Goal: Transaction & Acquisition: Book appointment/travel/reservation

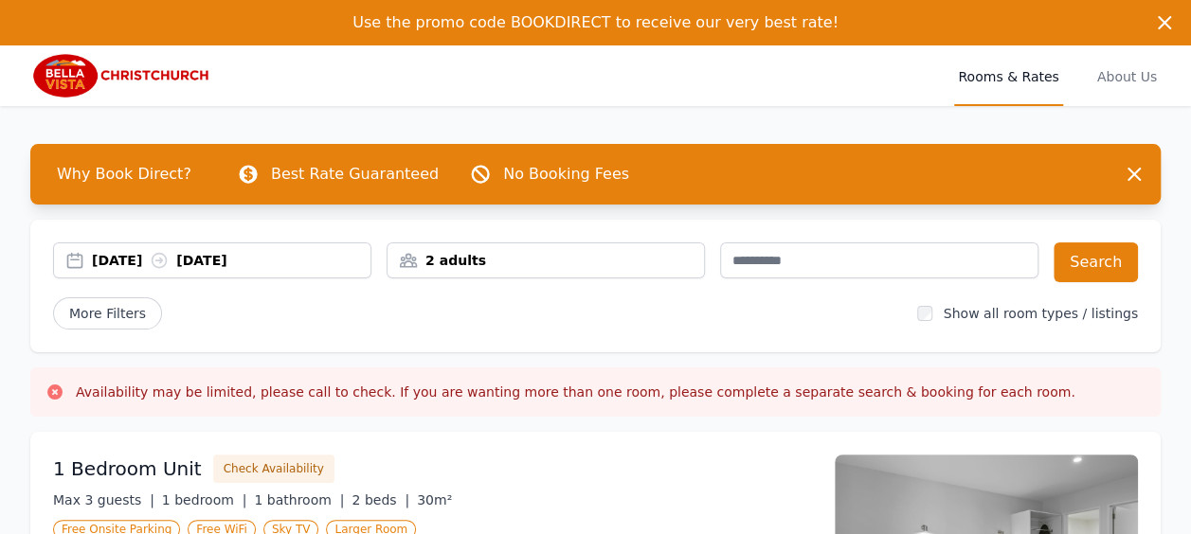
click at [243, 250] on div "[DATE] [DATE]" at bounding box center [212, 261] width 318 height 36
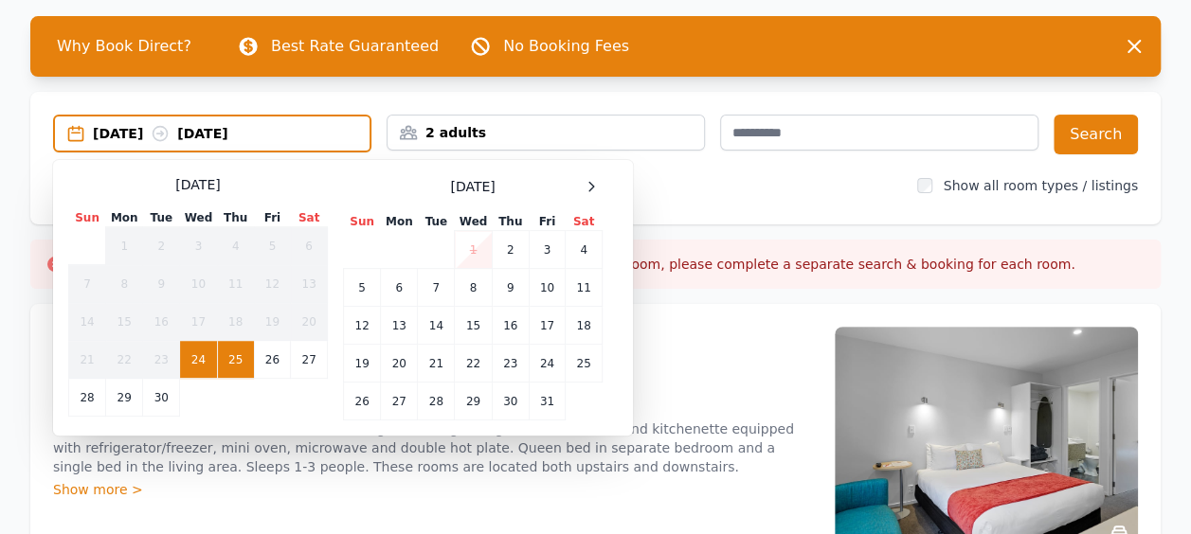
scroll to position [129, 0]
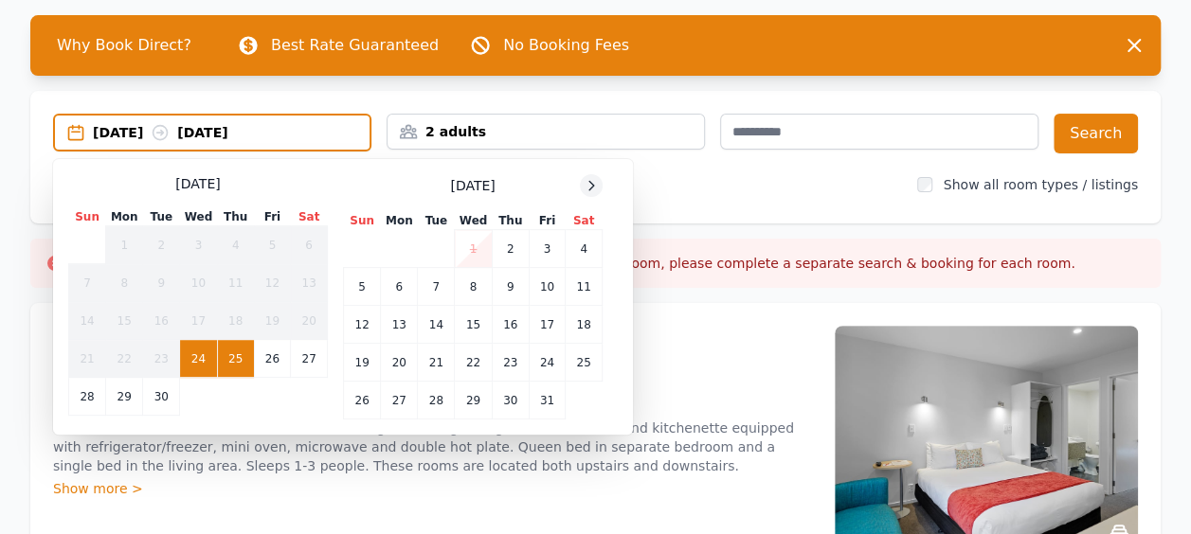
click at [587, 189] on icon at bounding box center [591, 185] width 15 height 15
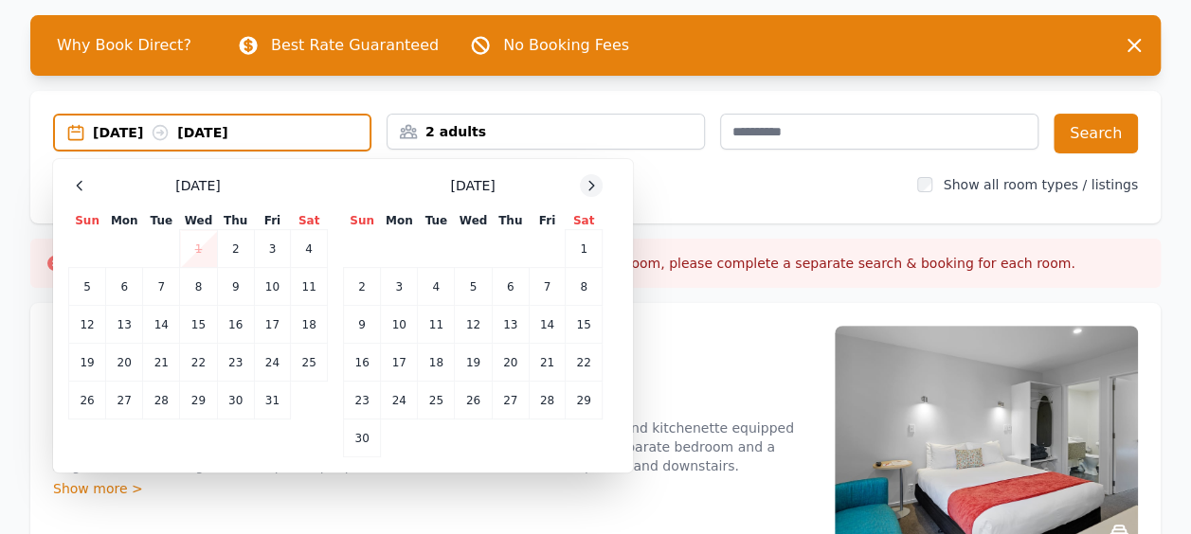
click at [587, 189] on icon at bounding box center [591, 185] width 15 height 15
click at [447, 326] on td "16" at bounding box center [436, 325] width 37 height 38
click at [593, 189] on icon at bounding box center [591, 185] width 15 height 15
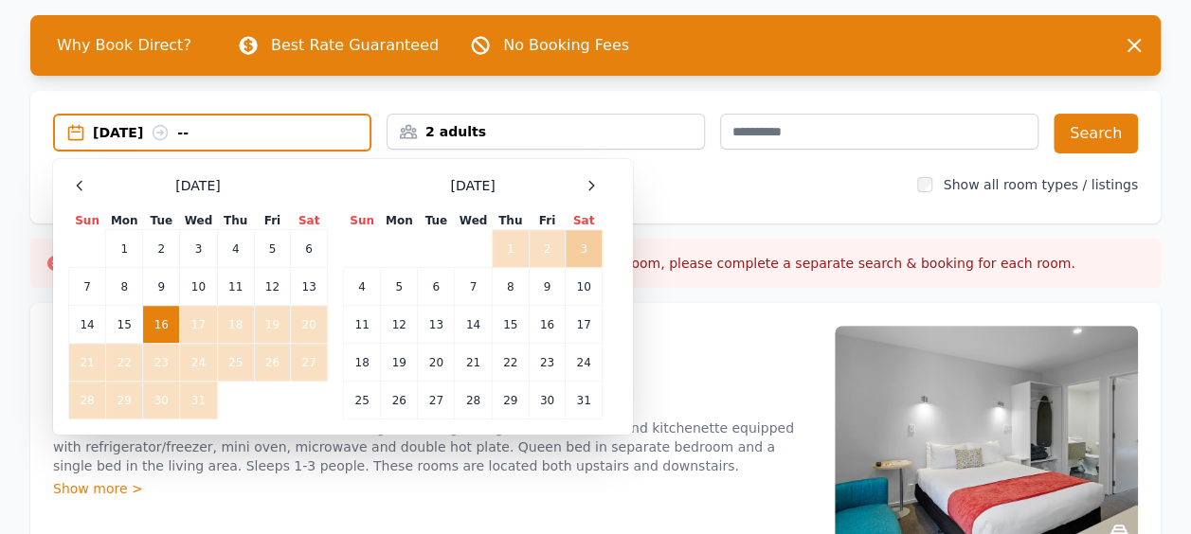
click at [580, 248] on td "3" at bounding box center [584, 249] width 37 height 38
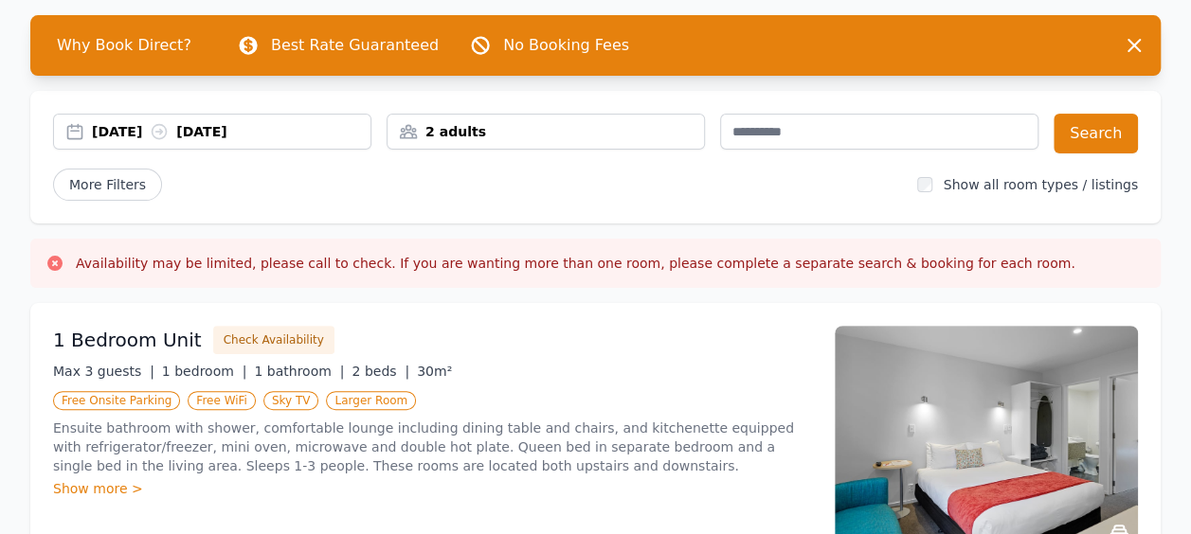
click at [508, 142] on div "2 adults" at bounding box center [545, 132] width 318 height 36
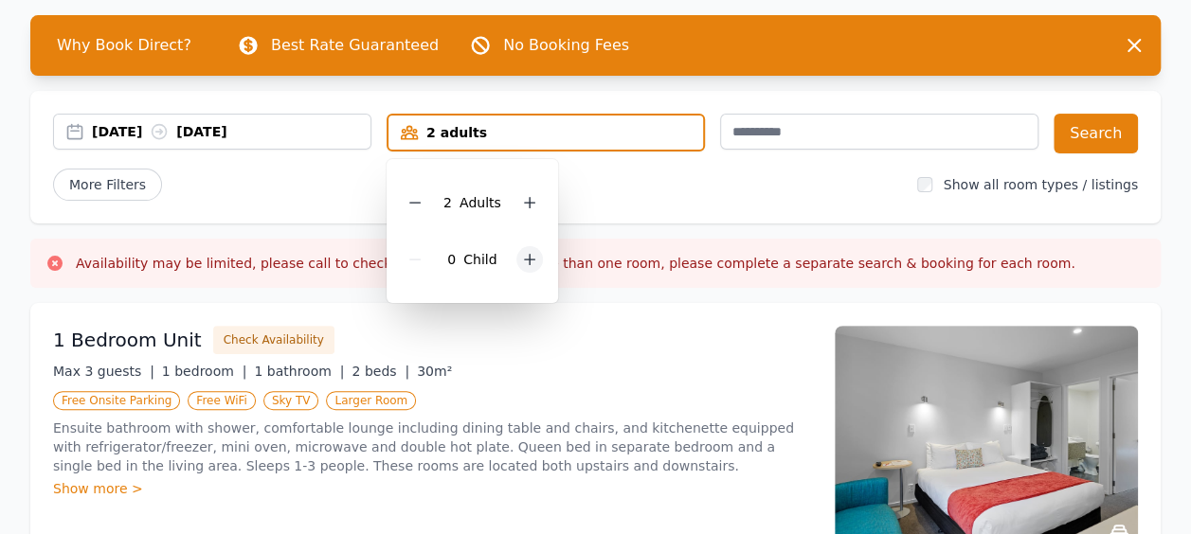
click at [527, 267] on div at bounding box center [529, 259] width 27 height 27
click at [527, 267] on div "2 Child ren" at bounding box center [479, 259] width 154 height 57
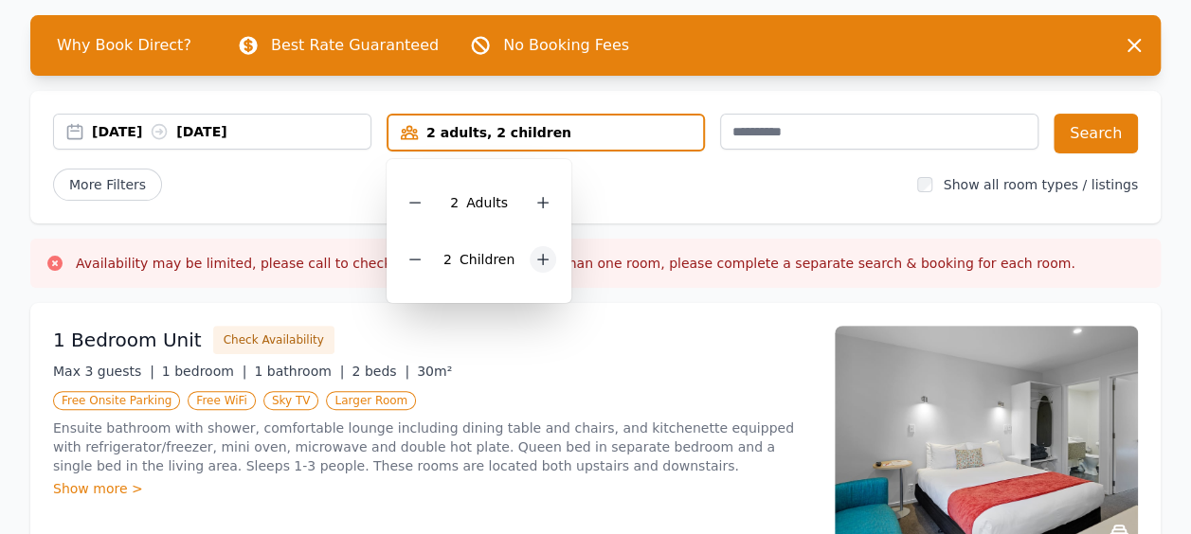
click at [530, 264] on div at bounding box center [543, 259] width 27 height 27
click at [535, 263] on icon at bounding box center [542, 259] width 15 height 15
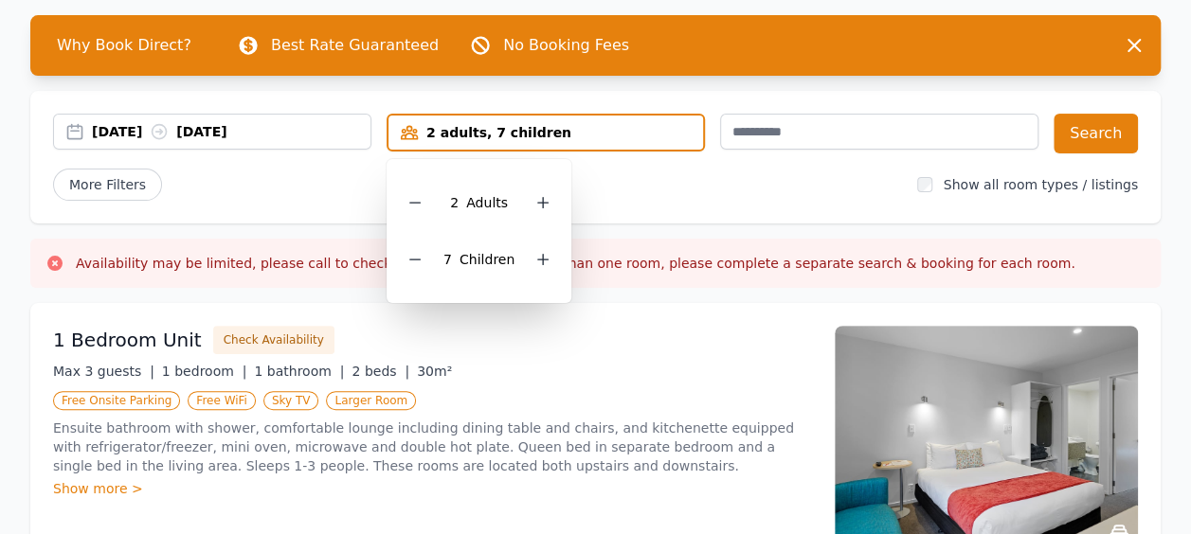
click at [784, 188] on div "More Filters" at bounding box center [477, 185] width 849 height 32
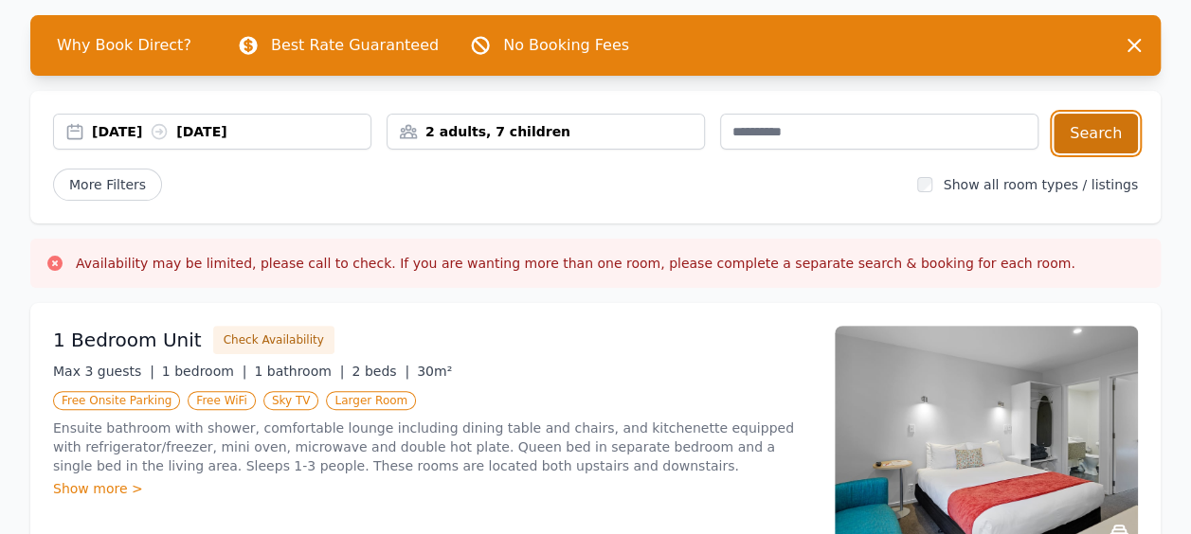
click at [1129, 128] on button "Search" at bounding box center [1095, 134] width 84 height 40
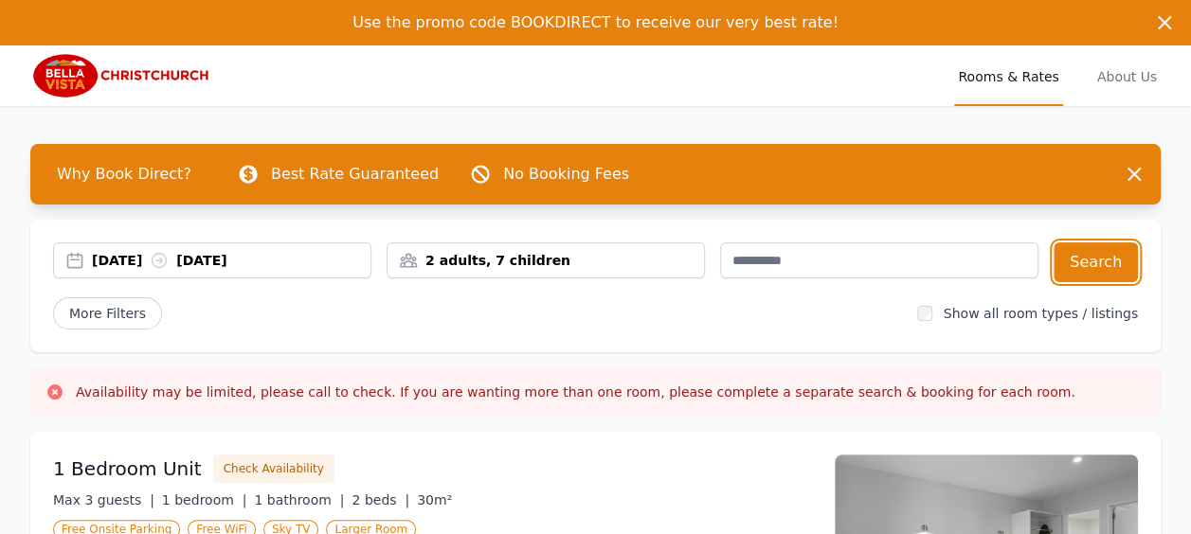
click at [491, 270] on div "2 adults, 7 children" at bounding box center [545, 261] width 318 height 36
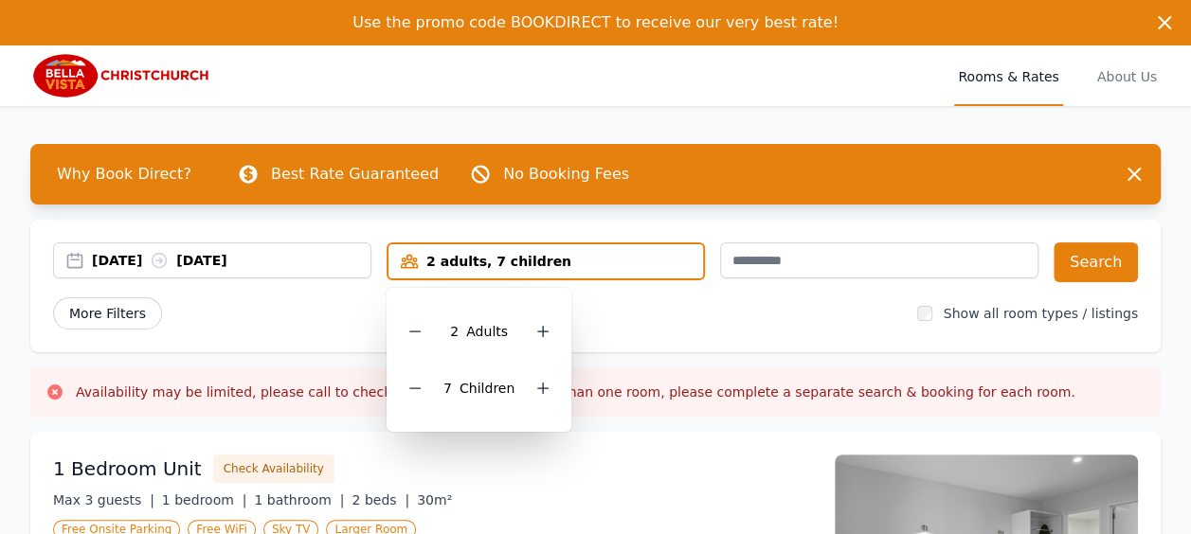
click at [120, 314] on span "More Filters" at bounding box center [107, 313] width 109 height 32
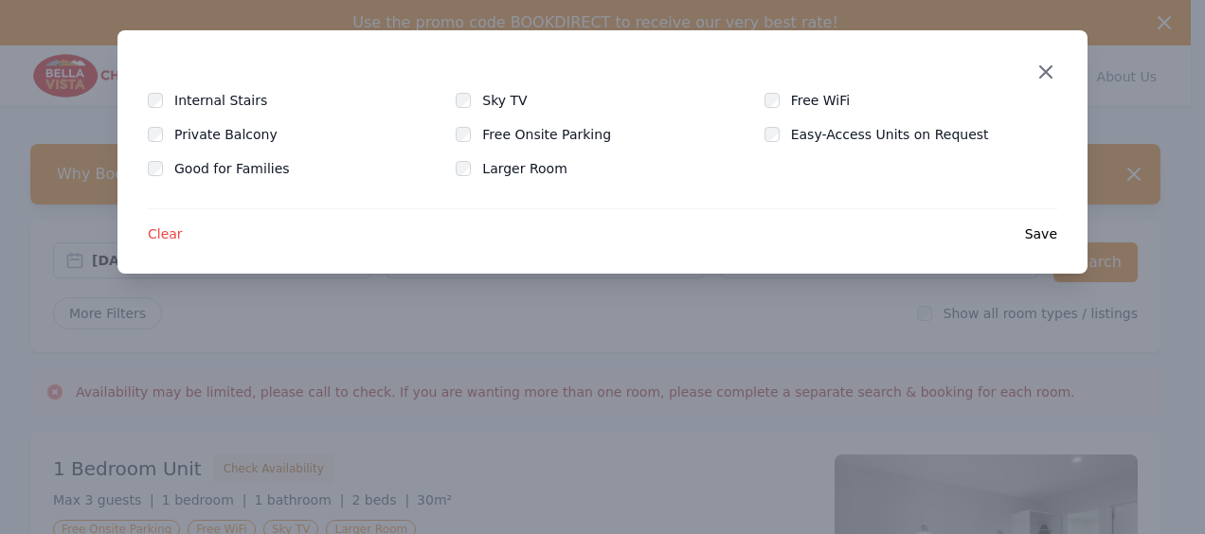
click at [1047, 67] on icon "button" at bounding box center [1045, 72] width 23 height 23
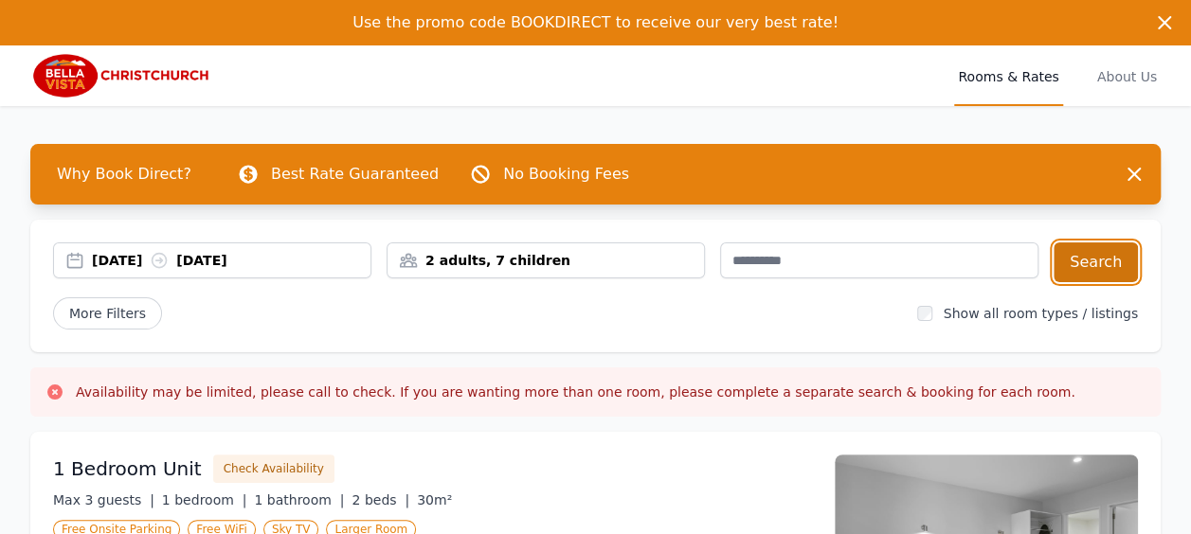
click at [1091, 271] on button "Search" at bounding box center [1095, 263] width 84 height 40
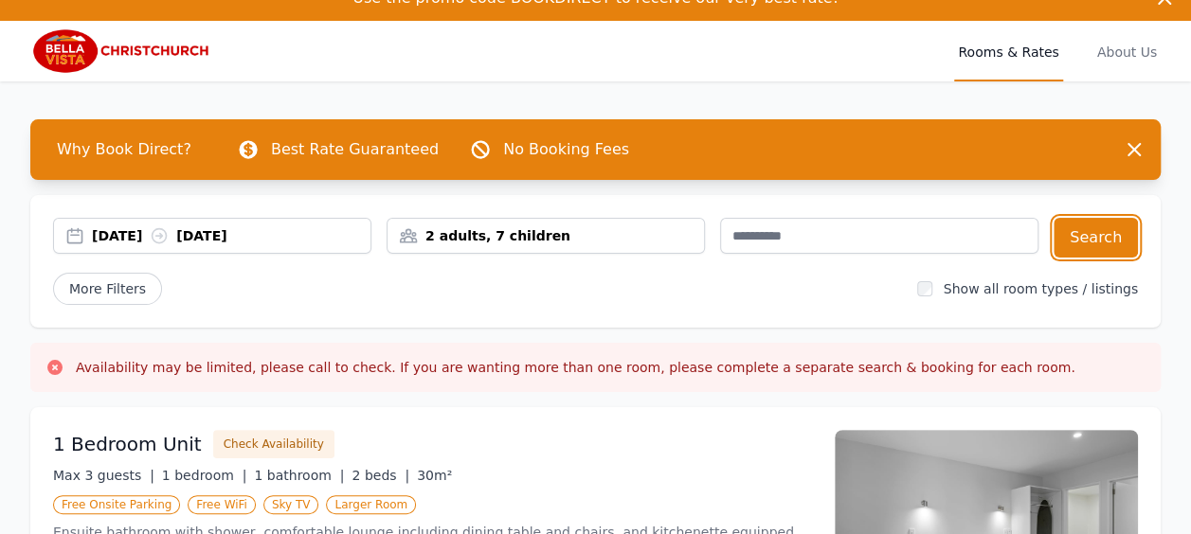
scroll to position [22, 0]
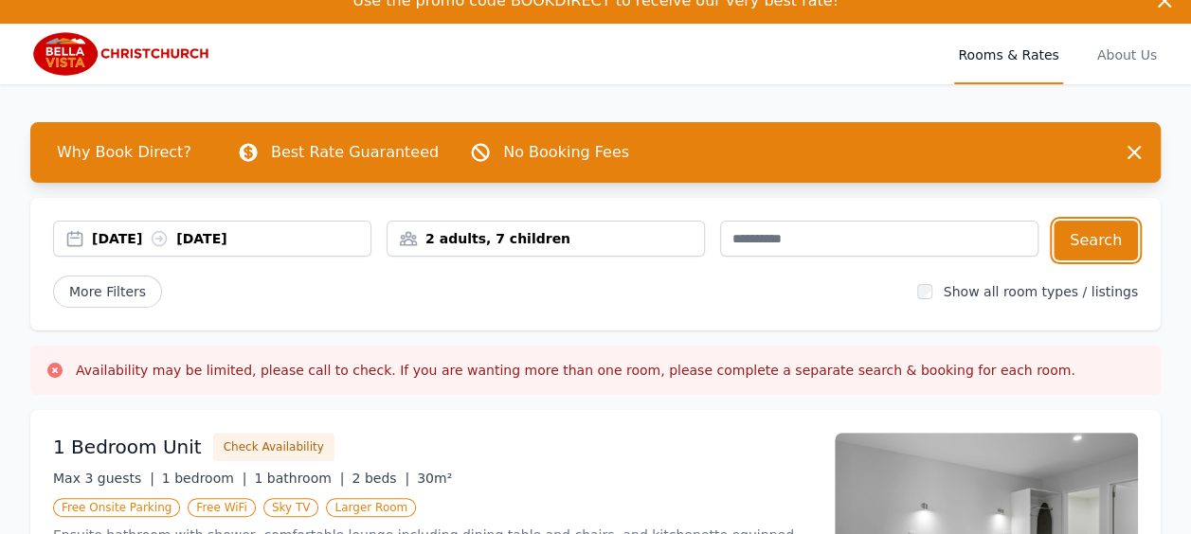
click at [543, 226] on div "2 adults, 7 children" at bounding box center [545, 239] width 318 height 36
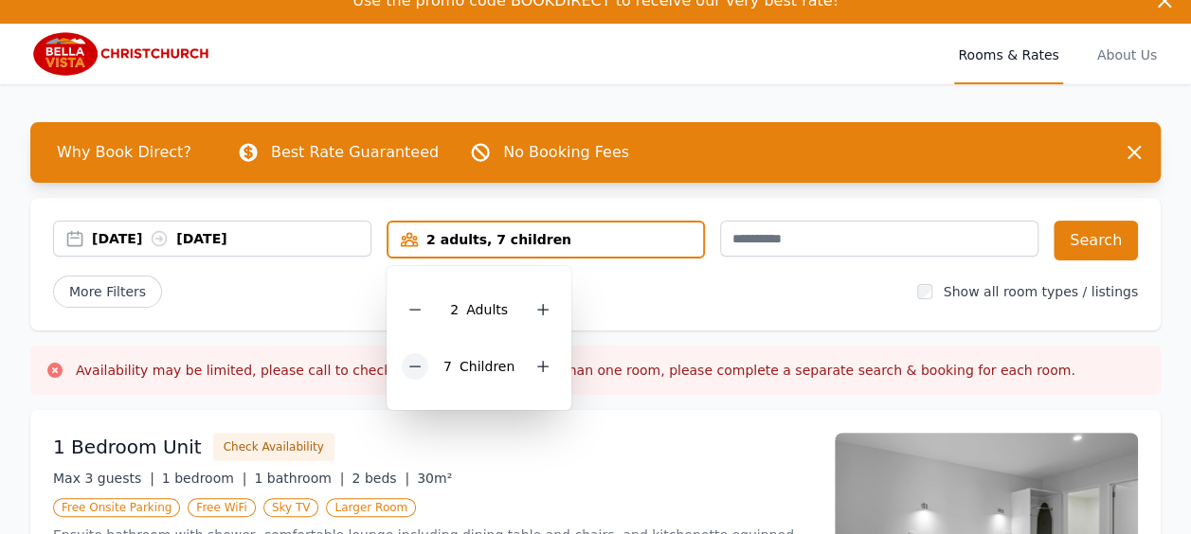
click at [412, 368] on icon at bounding box center [414, 366] width 15 height 15
click at [847, 290] on div "More Filters" at bounding box center [477, 292] width 849 height 32
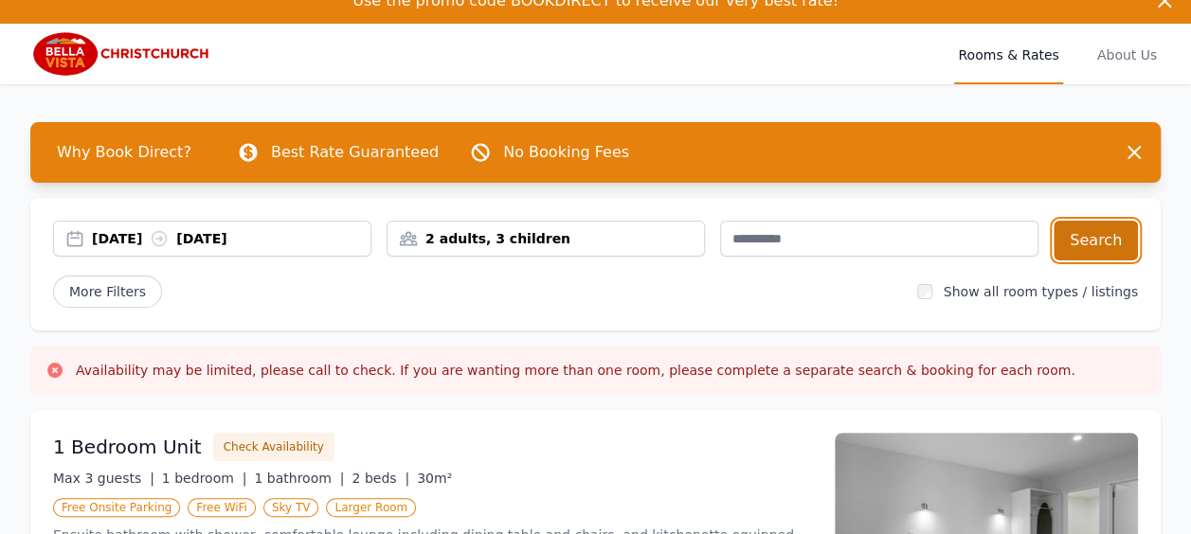
click at [1091, 238] on button "Search" at bounding box center [1095, 241] width 84 height 40
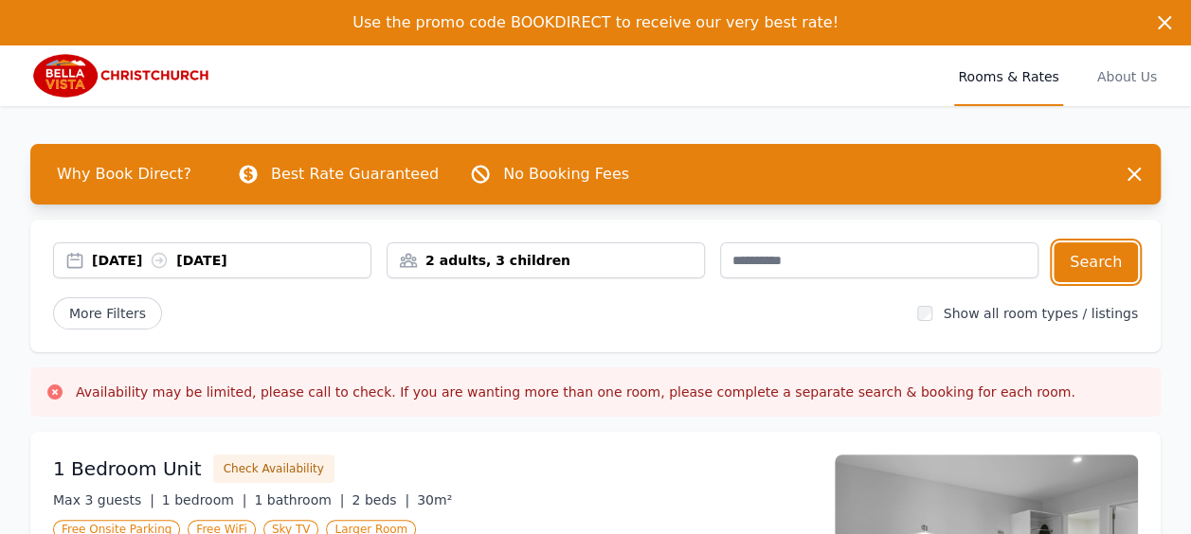
click at [500, 243] on div "2 adults, 3 children" at bounding box center [545, 261] width 318 height 36
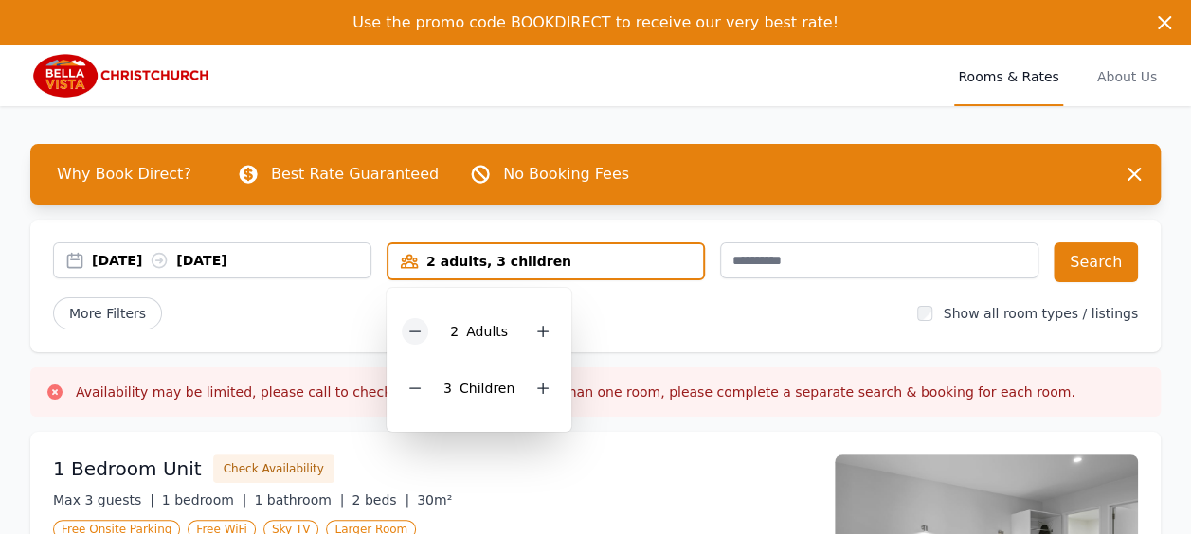
click at [411, 326] on icon at bounding box center [414, 331] width 15 height 15
click at [1082, 267] on button "Search" at bounding box center [1095, 263] width 84 height 40
